Goal: Information Seeking & Learning: Understand process/instructions

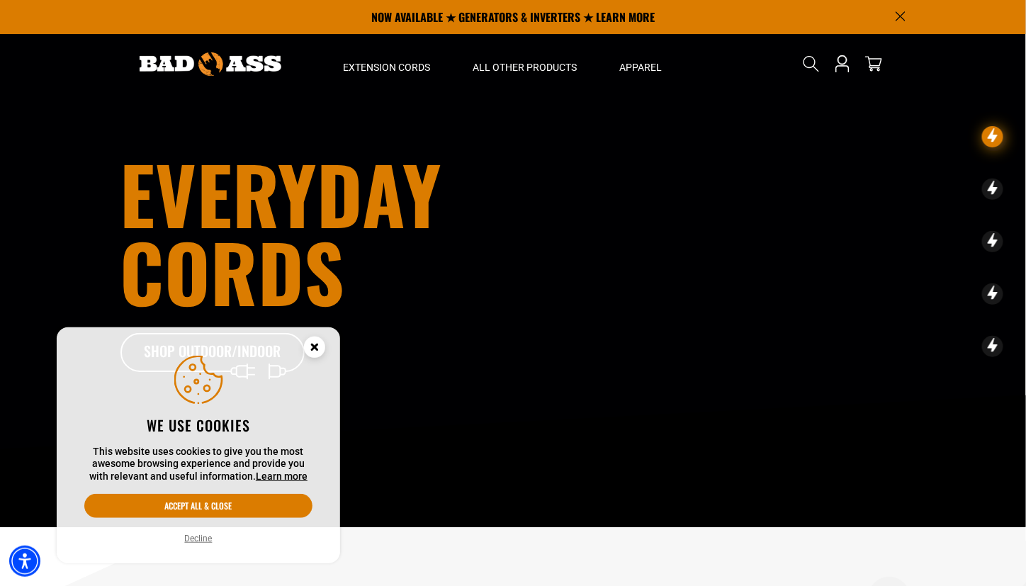
click at [313, 342] on circle "Cookie Consent" at bounding box center [314, 347] width 21 height 21
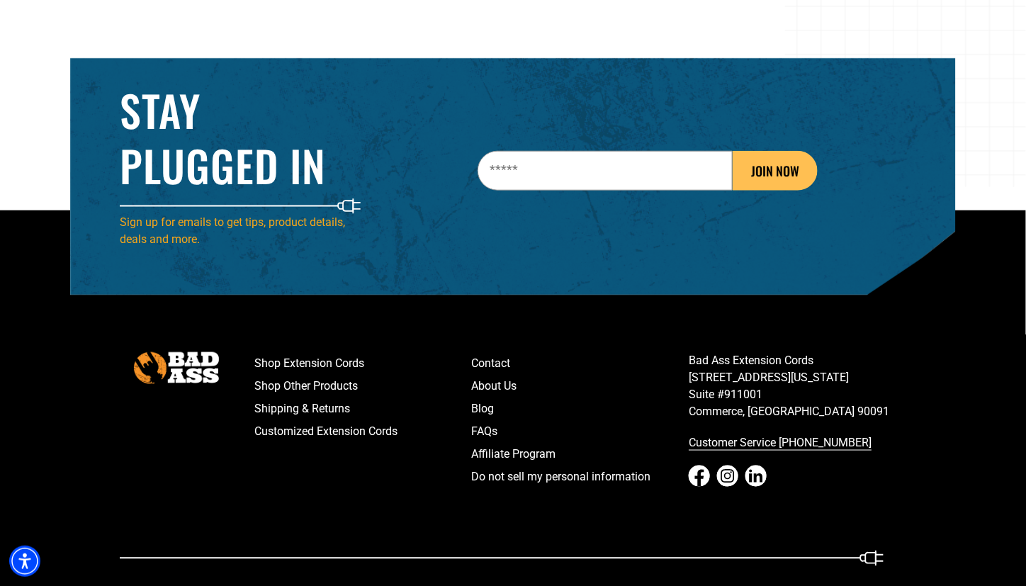
scroll to position [2230, 0]
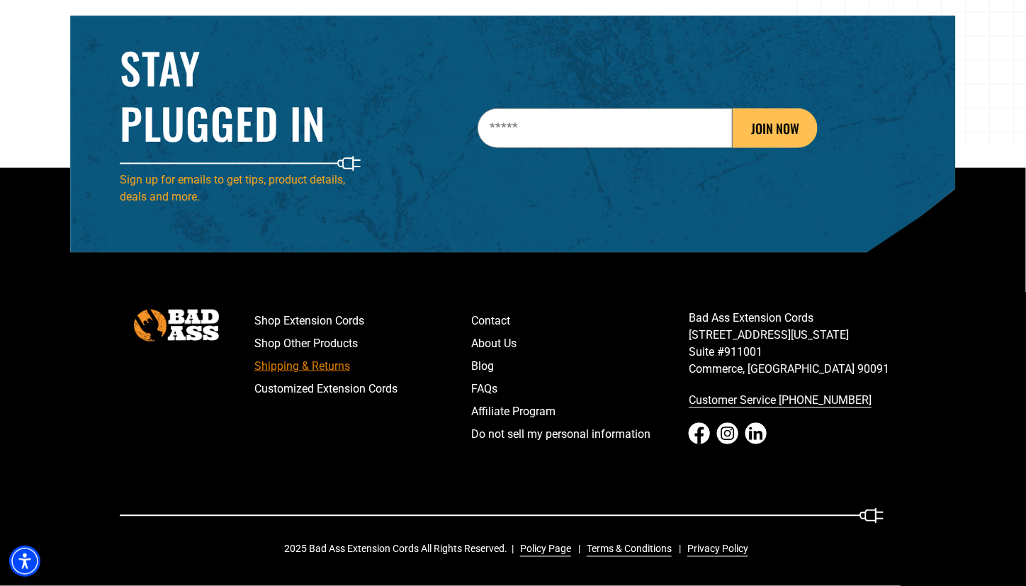
click at [328, 371] on link "Shipping & Returns" at bounding box center [362, 366] width 217 height 23
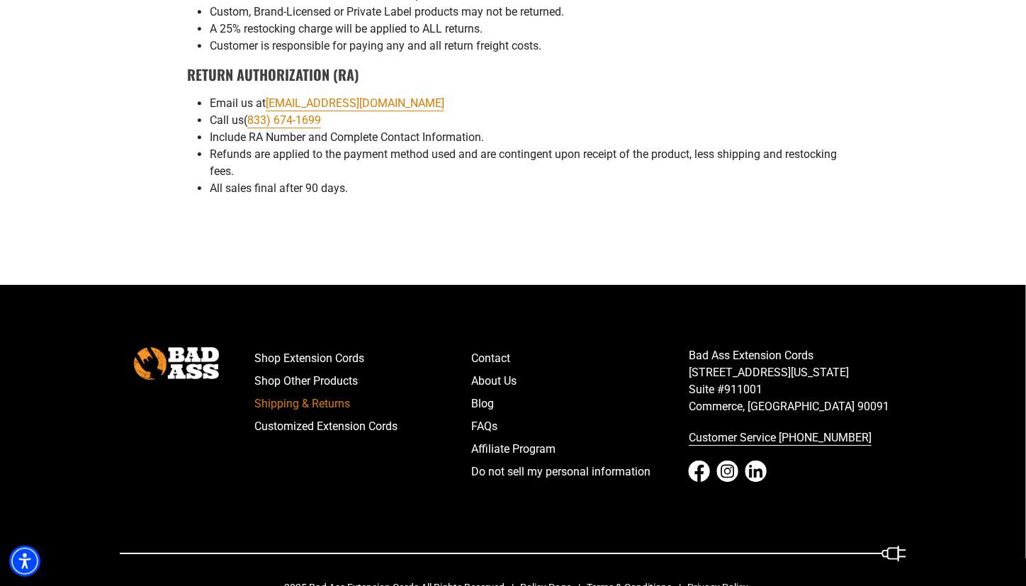
scroll to position [1443, 0]
